Goal: Information Seeking & Learning: Check status

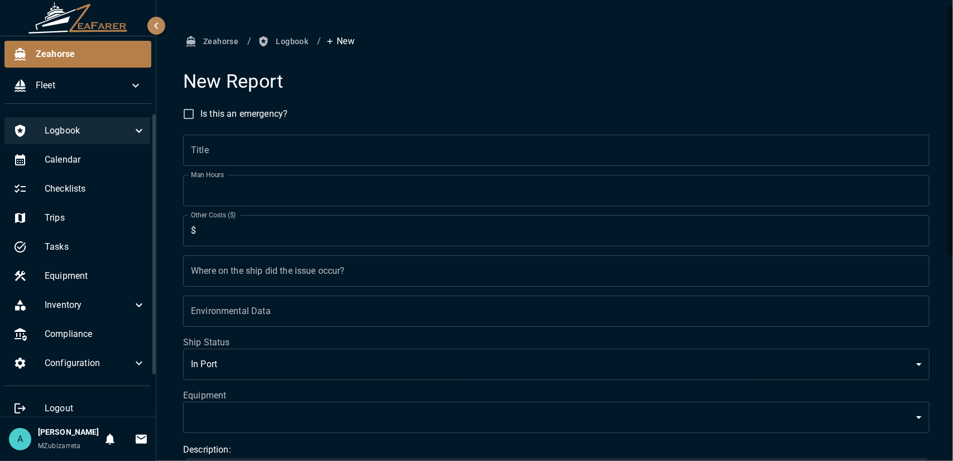
click at [132, 131] on icon at bounding box center [138, 130] width 13 height 13
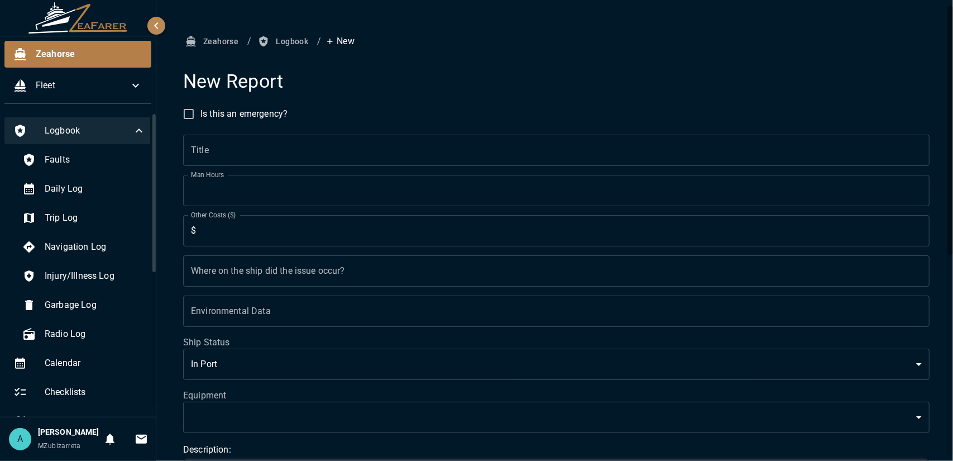
click at [132, 131] on icon at bounding box center [138, 130] width 13 height 13
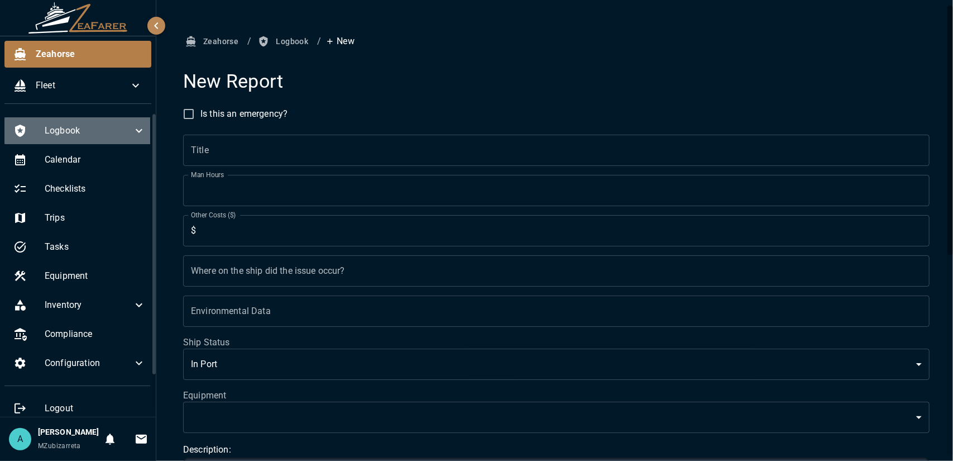
click at [117, 130] on span "Logbook" at bounding box center [89, 130] width 88 height 13
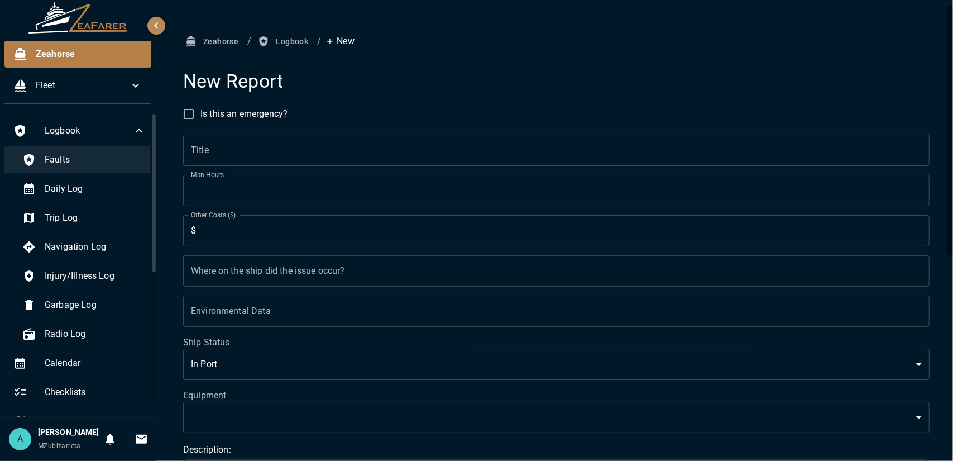
click at [107, 156] on span "Faults" at bounding box center [95, 159] width 101 height 13
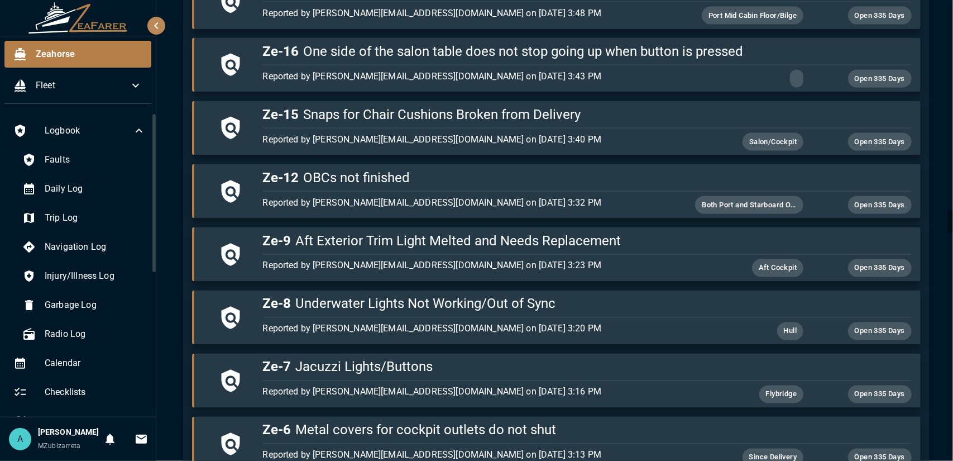
scroll to position [4043, 0]
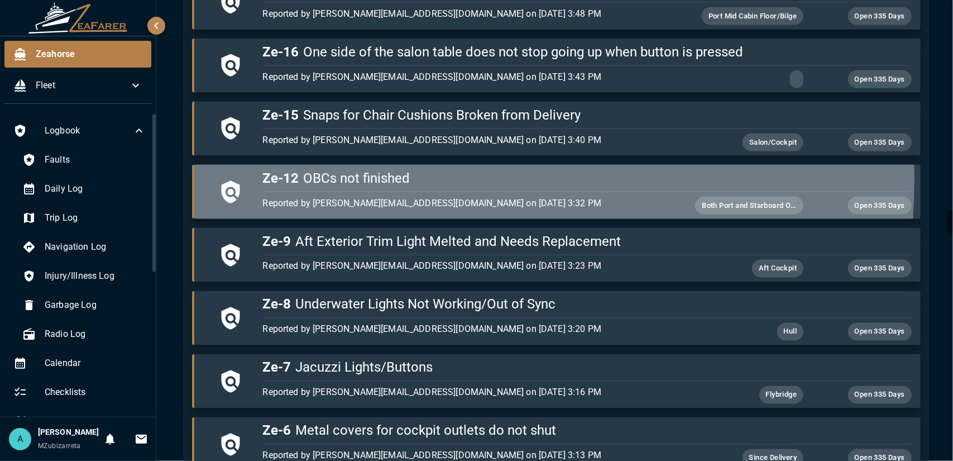
click at [364, 169] on h5 "Ze-12 OBCs not finished" at bounding box center [586, 178] width 649 height 18
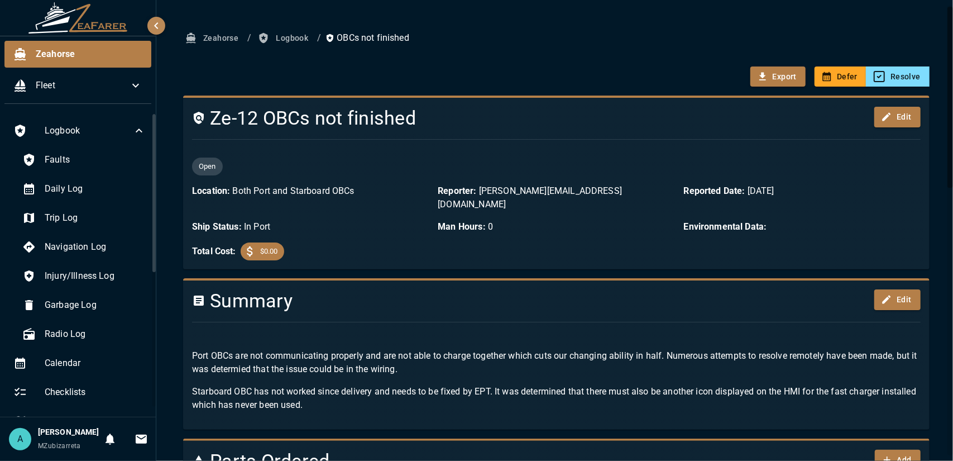
scroll to position [9, 0]
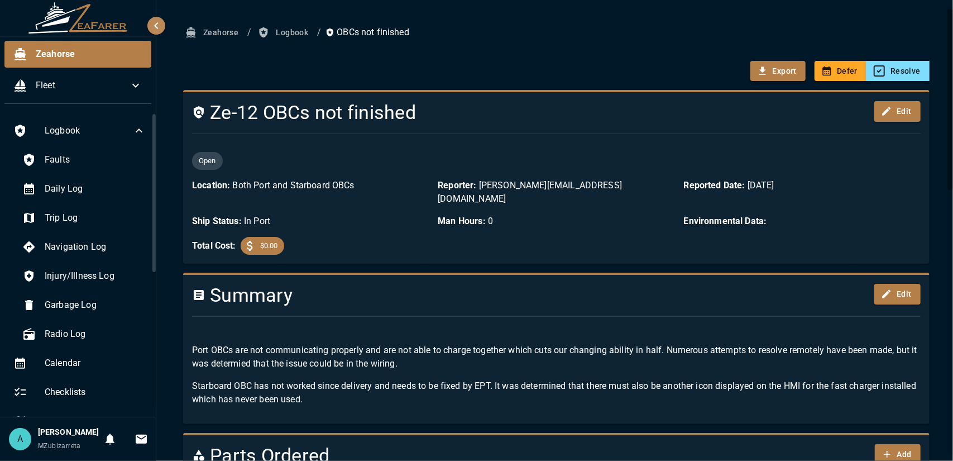
click at [370, 307] on div at bounding box center [551, 316] width 737 height 18
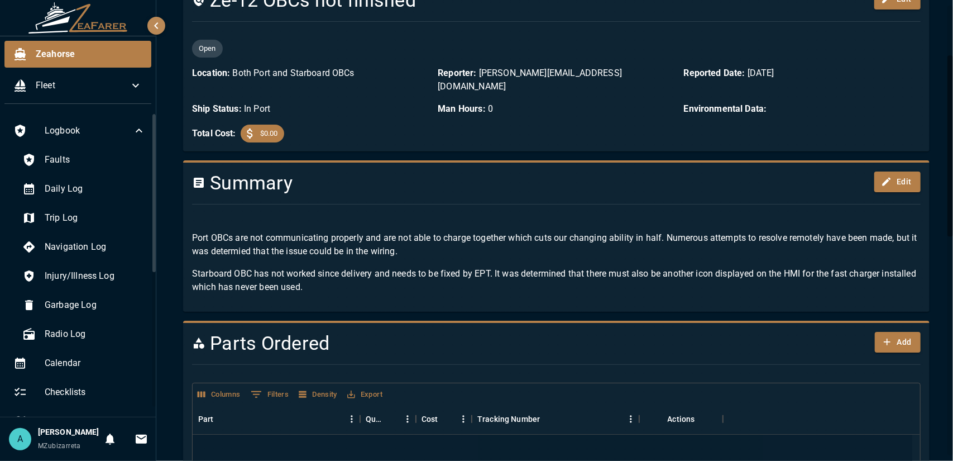
scroll to position [121, 0]
drag, startPoint x: 194, startPoint y: 222, endPoint x: 514, endPoint y: 194, distance: 320.6
click at [514, 194] on div "Summary Edit Port OBCs are not communicating properly and are not able to charg…" at bounding box center [551, 233] width 737 height 140
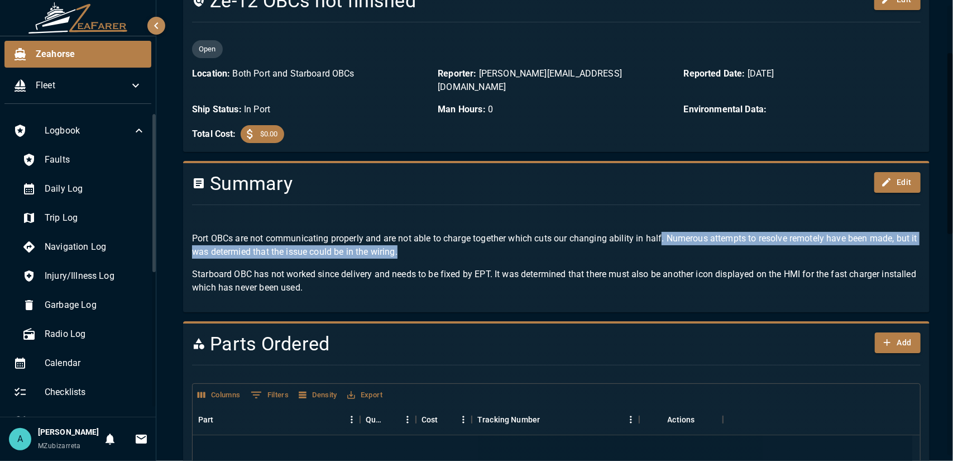
drag, startPoint x: 663, startPoint y: 226, endPoint x: 421, endPoint y: 239, distance: 241.5
click at [421, 239] on p "Port OBCs are not communicating properly and are not able to charge together wh…" at bounding box center [556, 245] width 729 height 27
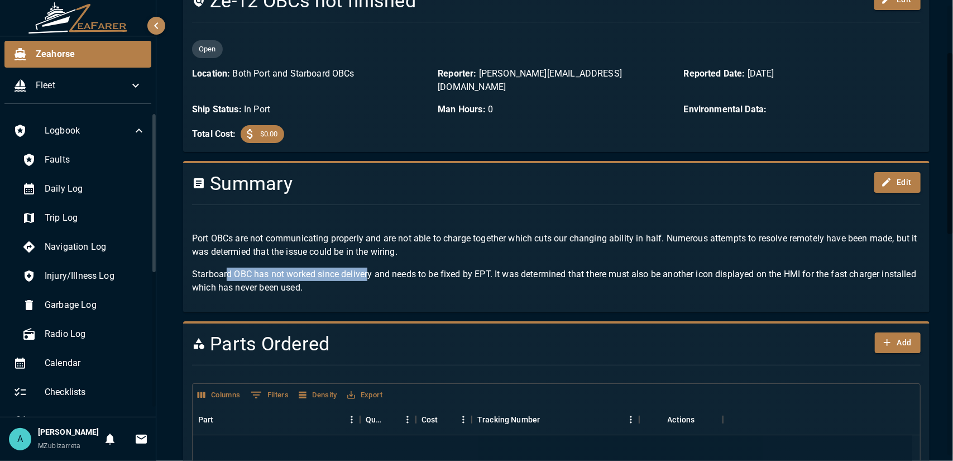
drag, startPoint x: 228, startPoint y: 258, endPoint x: 367, endPoint y: 256, distance: 139.6
click at [367, 267] on p "Starboard OBC has not worked since delivery and needs to be fixed by EPT. It wa…" at bounding box center [556, 280] width 729 height 27
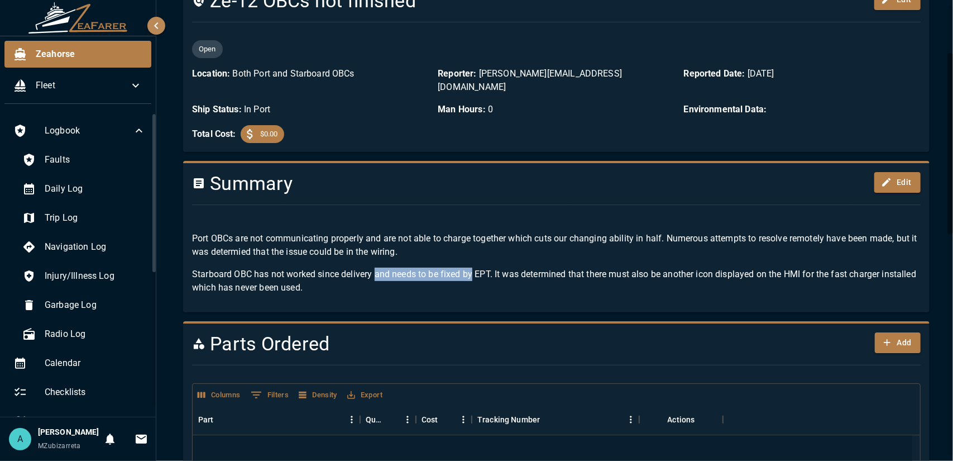
drag, startPoint x: 375, startPoint y: 258, endPoint x: 473, endPoint y: 248, distance: 98.8
click at [473, 248] on div "Port OBCs are not communicating properly and are not able to charge together wh…" at bounding box center [551, 258] width 737 height 89
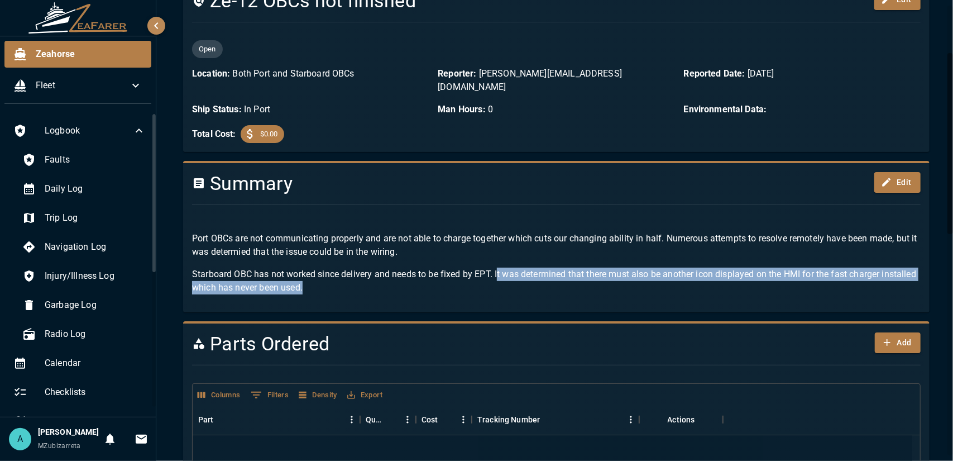
drag, startPoint x: 499, startPoint y: 258, endPoint x: 395, endPoint y: 272, distance: 104.7
click at [395, 272] on p "Starboard OBC has not worked since delivery and needs to be fixed by EPT. It wa…" at bounding box center [556, 280] width 729 height 27
drag, startPoint x: 493, startPoint y: 255, endPoint x: 356, endPoint y: 282, distance: 139.9
click at [356, 282] on div "Port OBCs are not communicating properly and are not able to charge together wh…" at bounding box center [551, 258] width 737 height 89
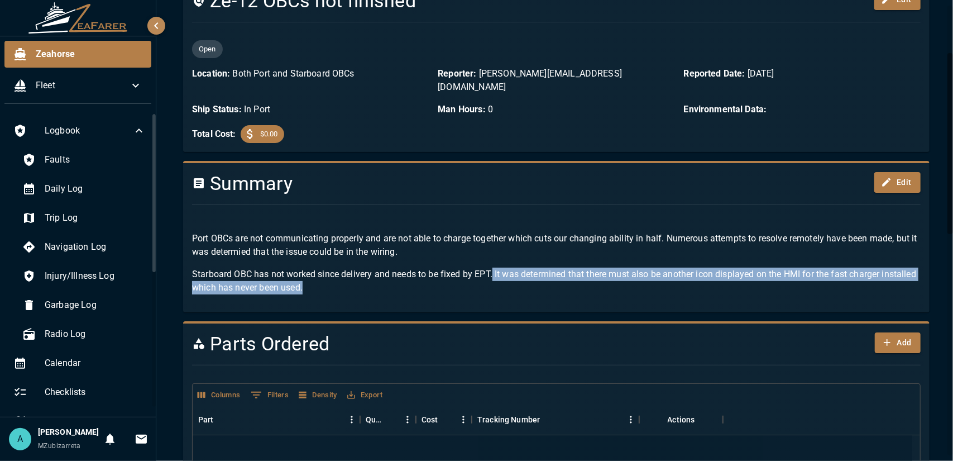
click at [356, 282] on div "Port OBCs are not communicating properly and are not able to charge together wh…" at bounding box center [551, 258] width 737 height 89
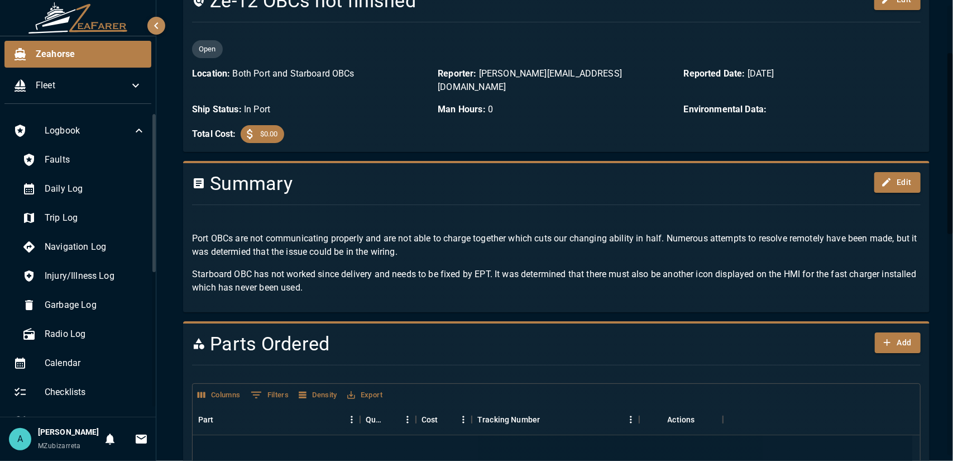
click at [290, 271] on p "Starboard OBC has not worked since delivery and needs to be fixed by EPT. It wa…" at bounding box center [556, 280] width 729 height 27
click at [356, 285] on div "Port OBCs are not communicating properly and are not able to charge together wh…" at bounding box center [551, 258] width 737 height 89
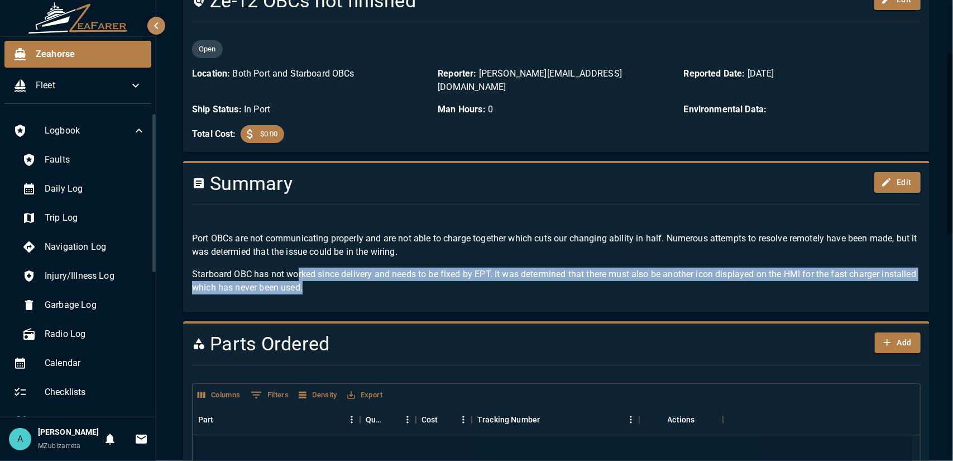
drag, startPoint x: 356, startPoint y: 285, endPoint x: 300, endPoint y: 261, distance: 60.5
click at [300, 261] on div "Port OBCs are not communicating properly and are not able to charge together wh…" at bounding box center [551, 258] width 737 height 89
click at [345, 279] on p "Starboard OBC has not worked since delivery and needs to be fixed by EPT. It wa…" at bounding box center [556, 280] width 729 height 27
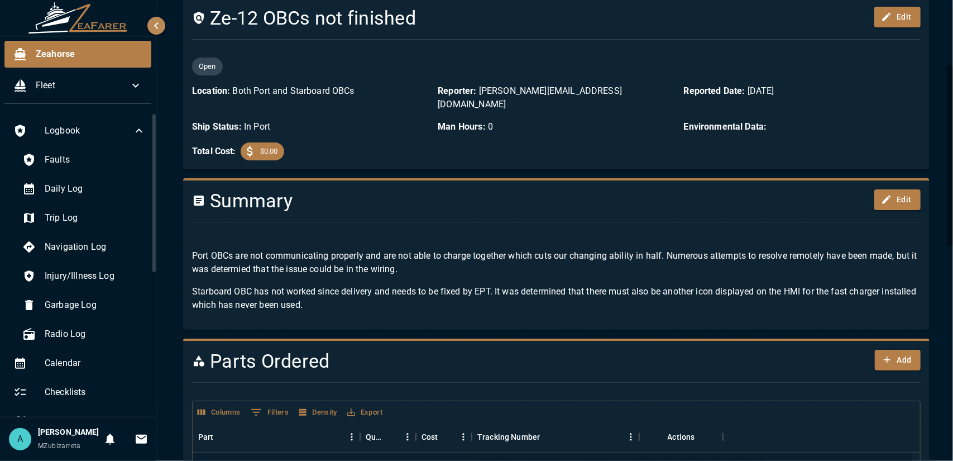
scroll to position [0, 0]
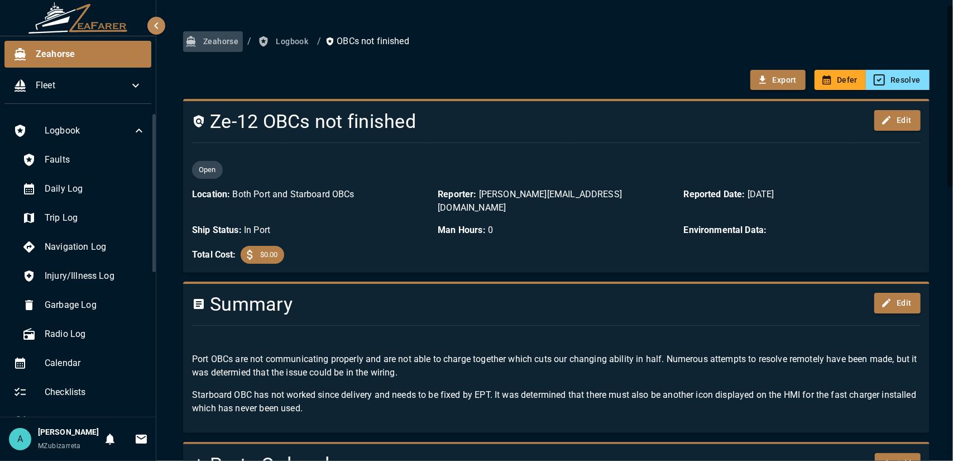
click at [218, 41] on button "Zeahorse" at bounding box center [213, 41] width 60 height 21
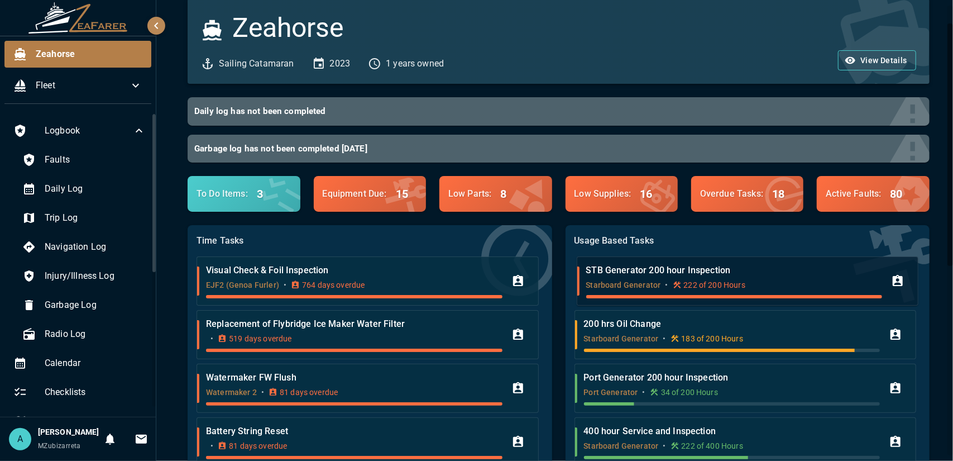
scroll to position [22, 0]
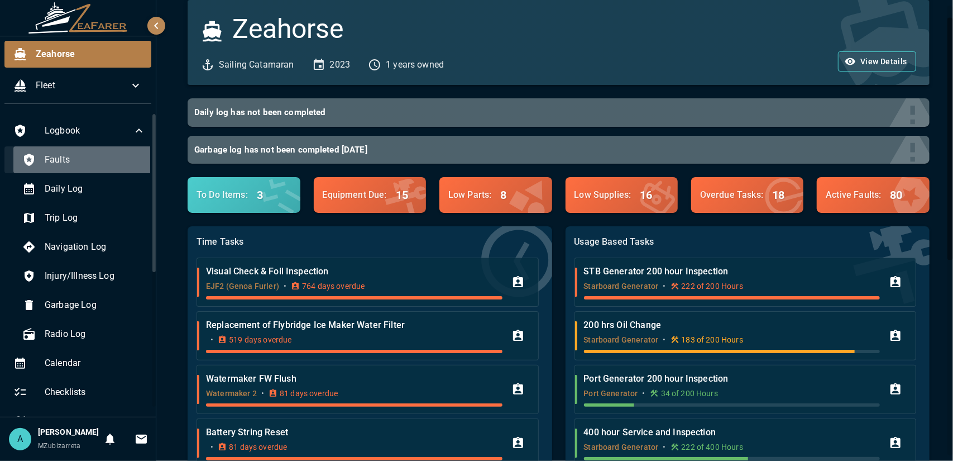
click at [123, 167] on div "Faults" at bounding box center [83, 159] width 141 height 27
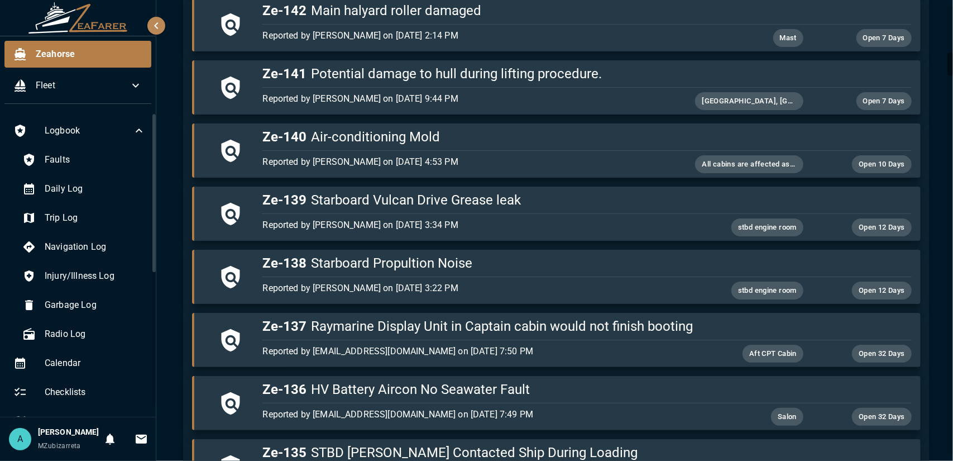
scroll to position [912, 0]
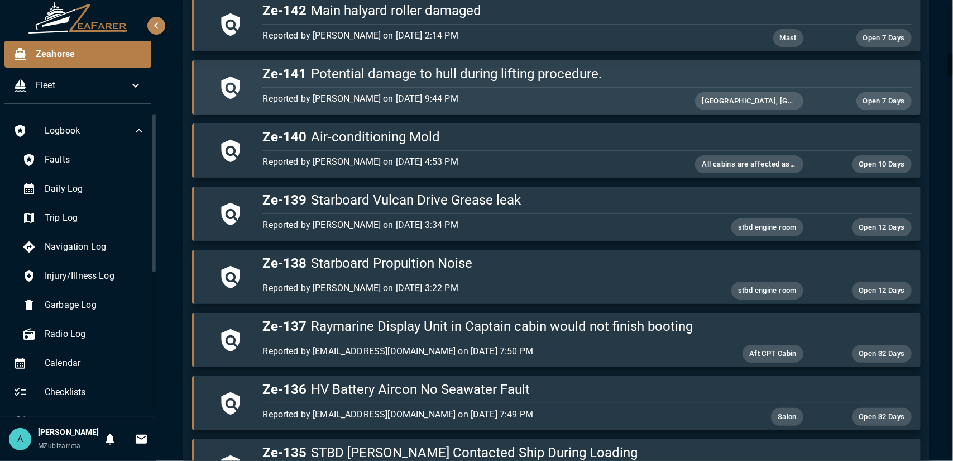
click at [497, 92] on p "Reported by [PERSON_NAME] on [DATE] 9:44 PM" at bounding box center [478, 98] width 433 height 13
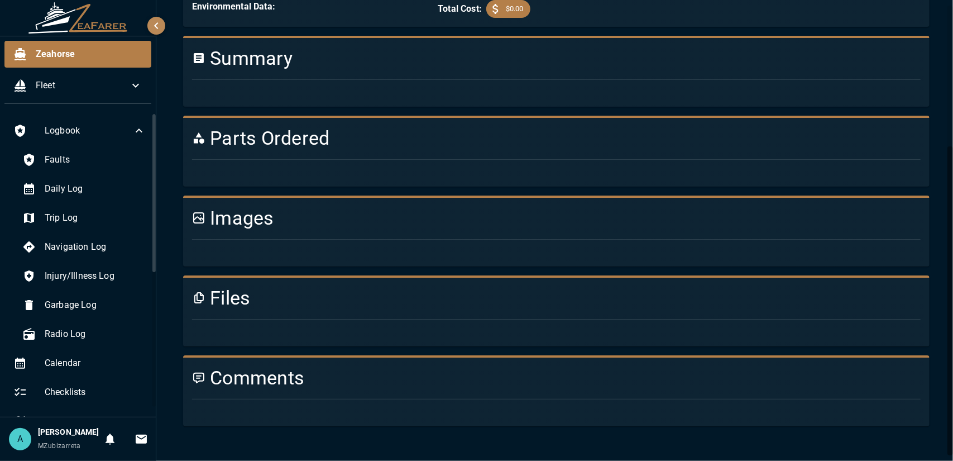
scroll to position [679, 0]
